Goal: Transaction & Acquisition: Purchase product/service

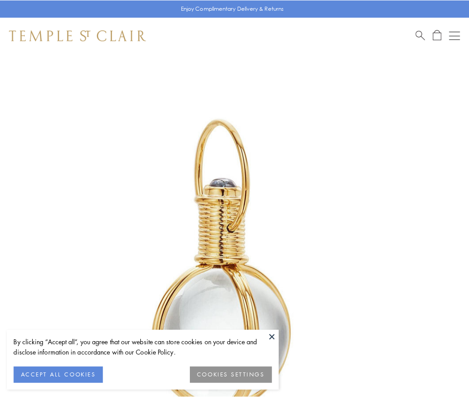
scroll to position [233, 0]
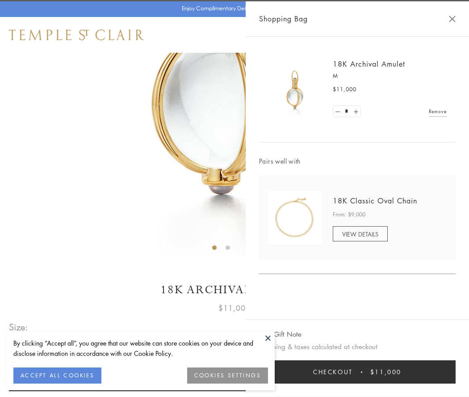
click at [358, 372] on button "Checkout $11,000" at bounding box center [357, 371] width 197 height 23
